Goal: Communication & Community: Answer question/provide support

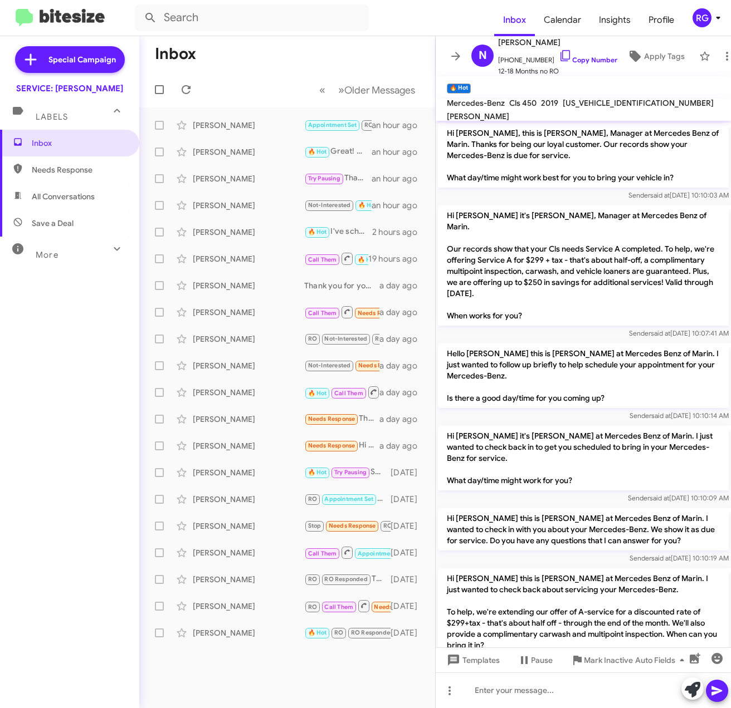
scroll to position [647, 0]
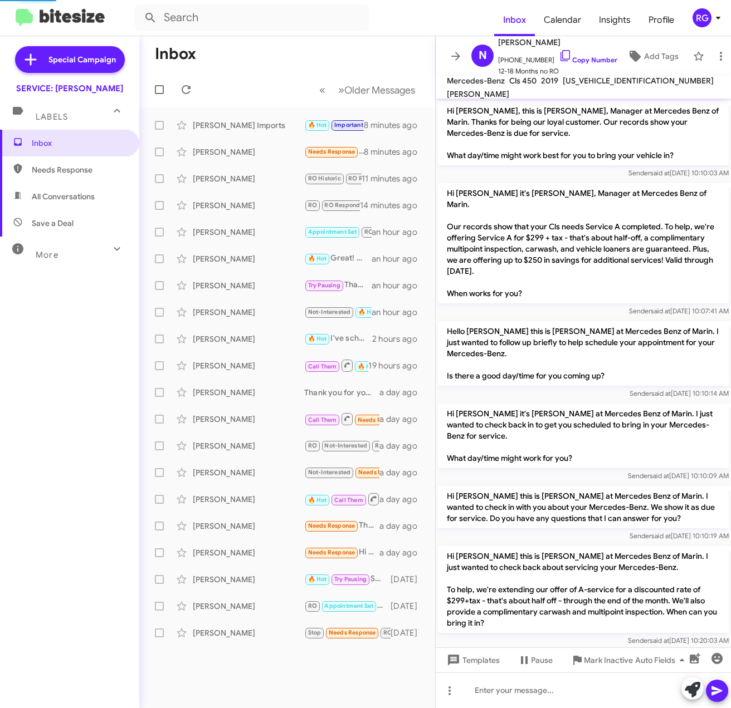
scroll to position [669, 0]
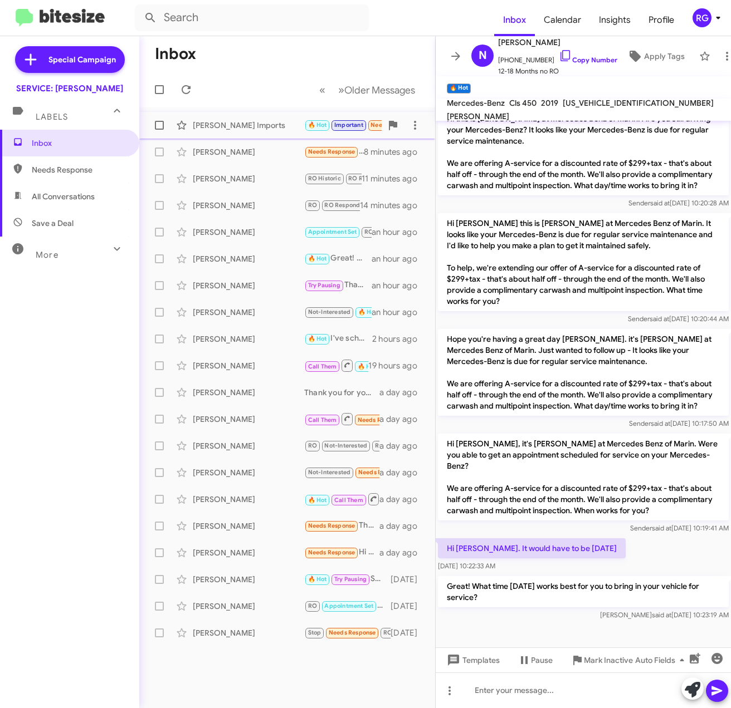
click at [271, 128] on div "[PERSON_NAME] Imports" at bounding box center [248, 125] width 111 height 11
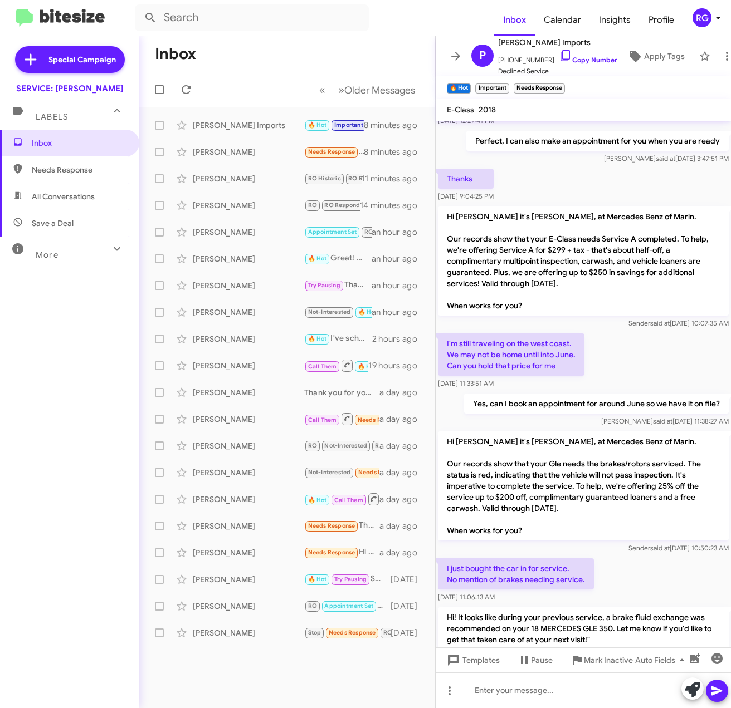
scroll to position [736, 0]
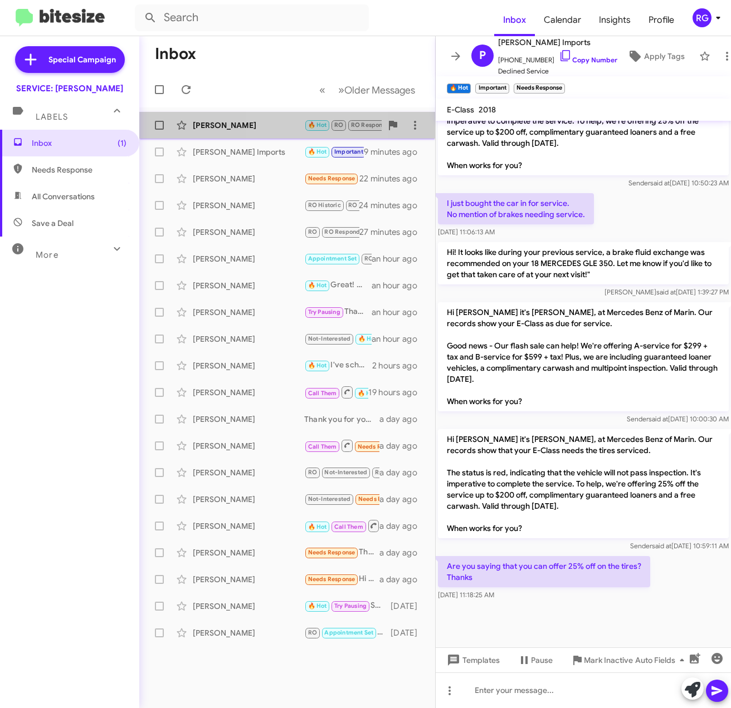
click at [271, 112] on span "[PERSON_NAME] 🔥 Hot RO RO Responded [PERSON_NAME] Needs Response We're flying b…" at bounding box center [287, 125] width 296 height 27
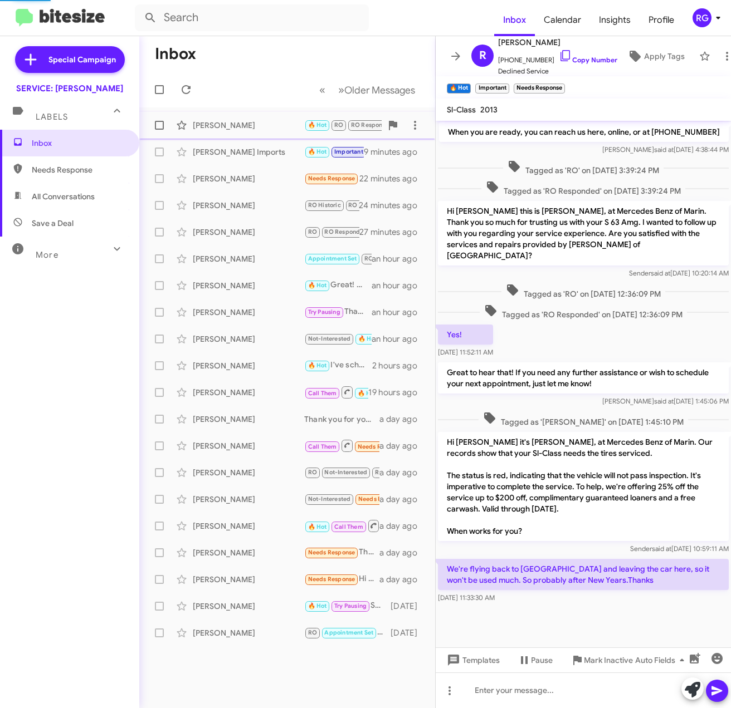
scroll to position [198, 0]
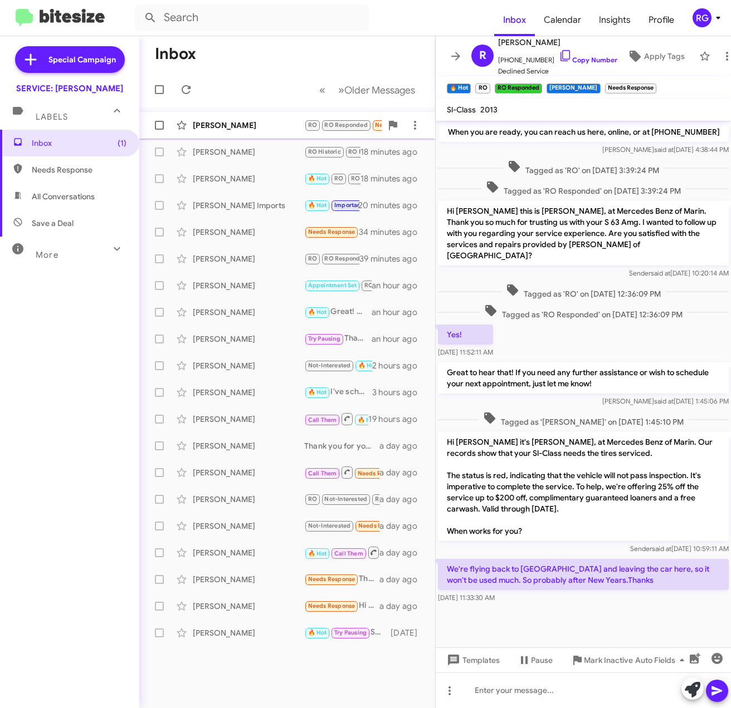
click at [300, 128] on div "[PERSON_NAME]" at bounding box center [248, 125] width 111 height 11
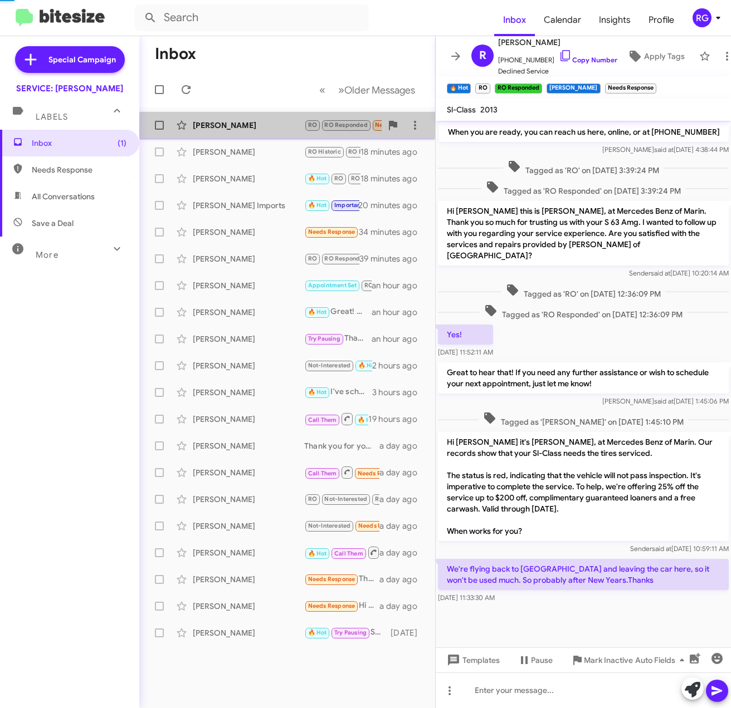
scroll to position [283, 0]
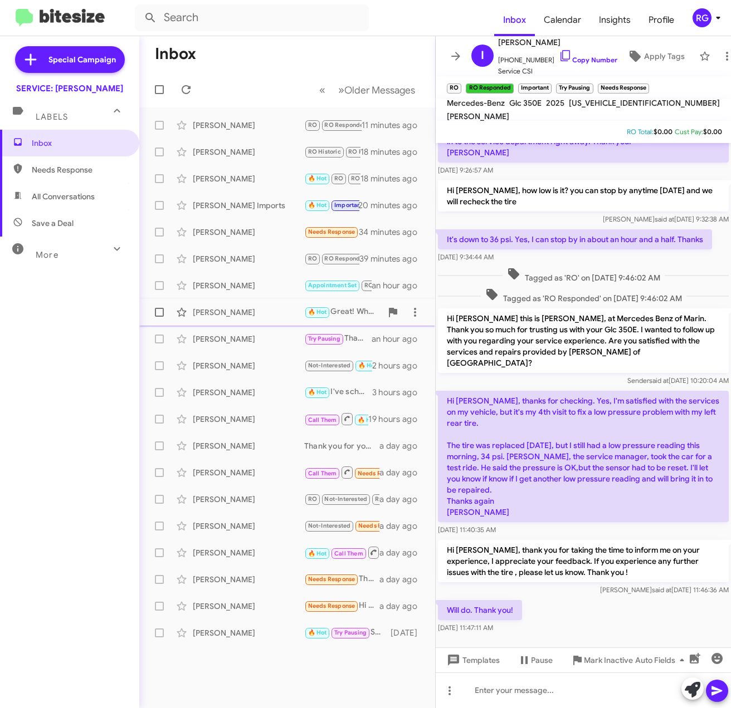
click at [266, 319] on div "Nick Vessey 🔥 Hot Great! What time on Saturday works best for you to bring in y…" at bounding box center [287, 312] width 278 height 22
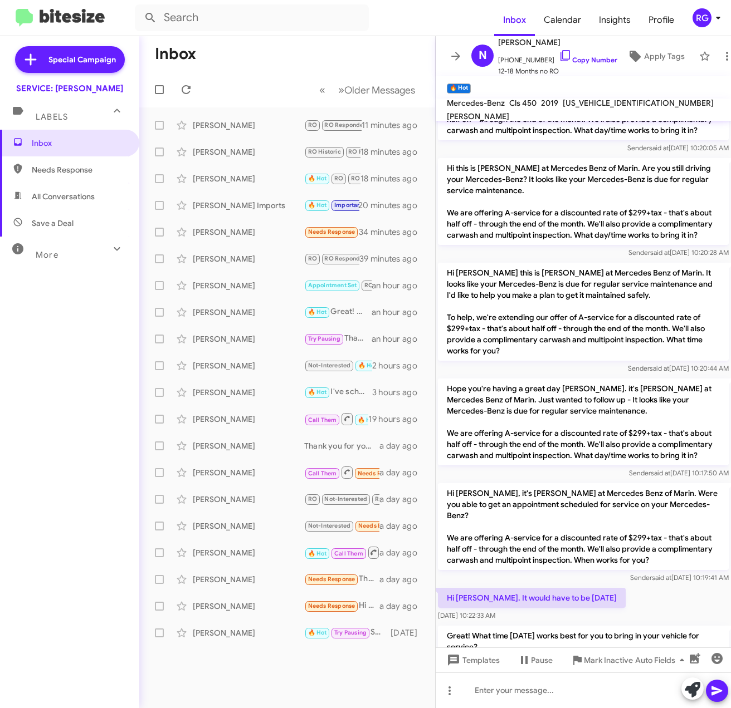
scroll to position [693, 0]
